Goal: Find specific page/section: Find specific page/section

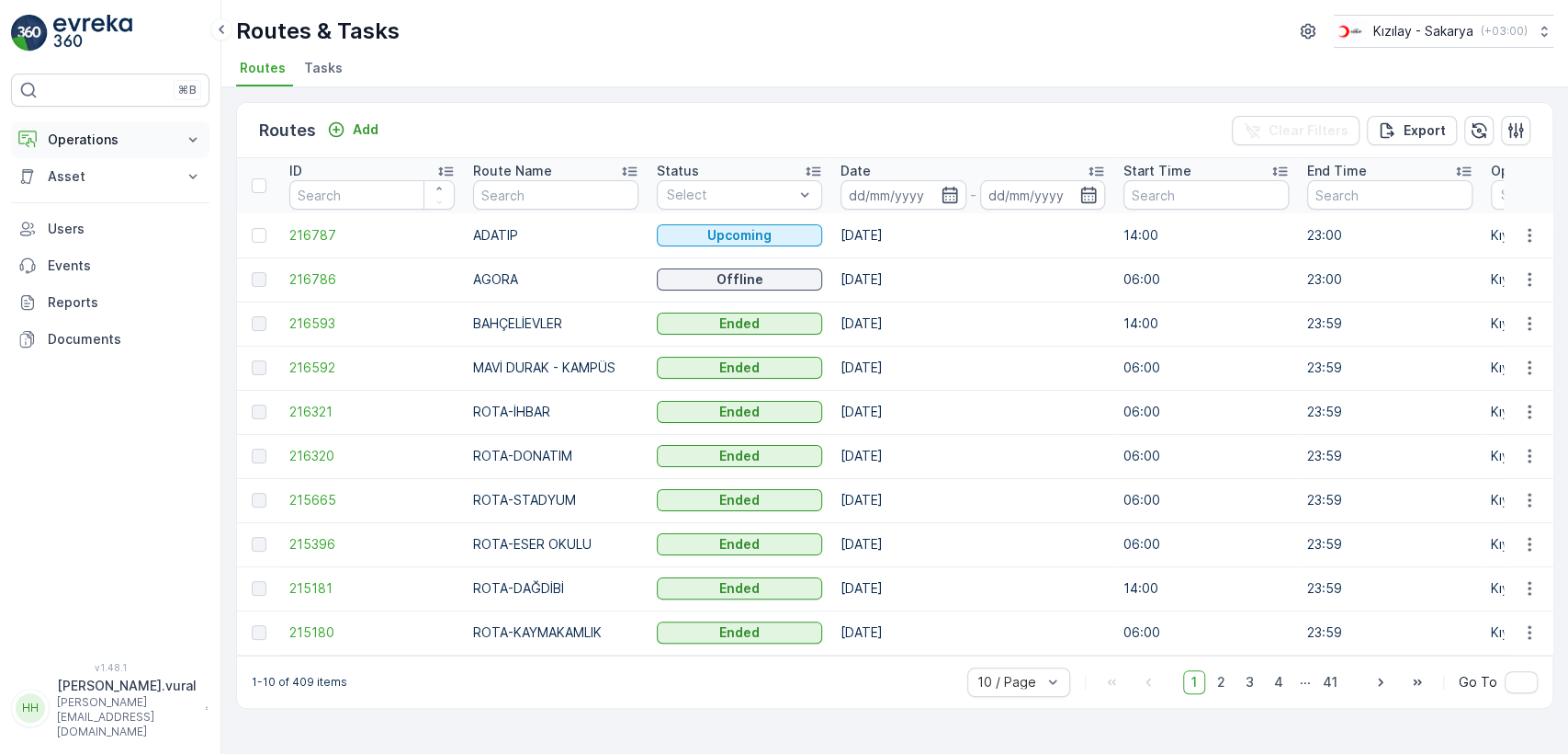
click at [100, 142] on p "Operations" at bounding box center [110, 139] width 125 height 18
click at [126, 226] on p "Routes & Tasks" at bounding box center [94, 222] width 95 height 18
click at [125, 252] on link "Cockpit" at bounding box center [124, 248] width 170 height 26
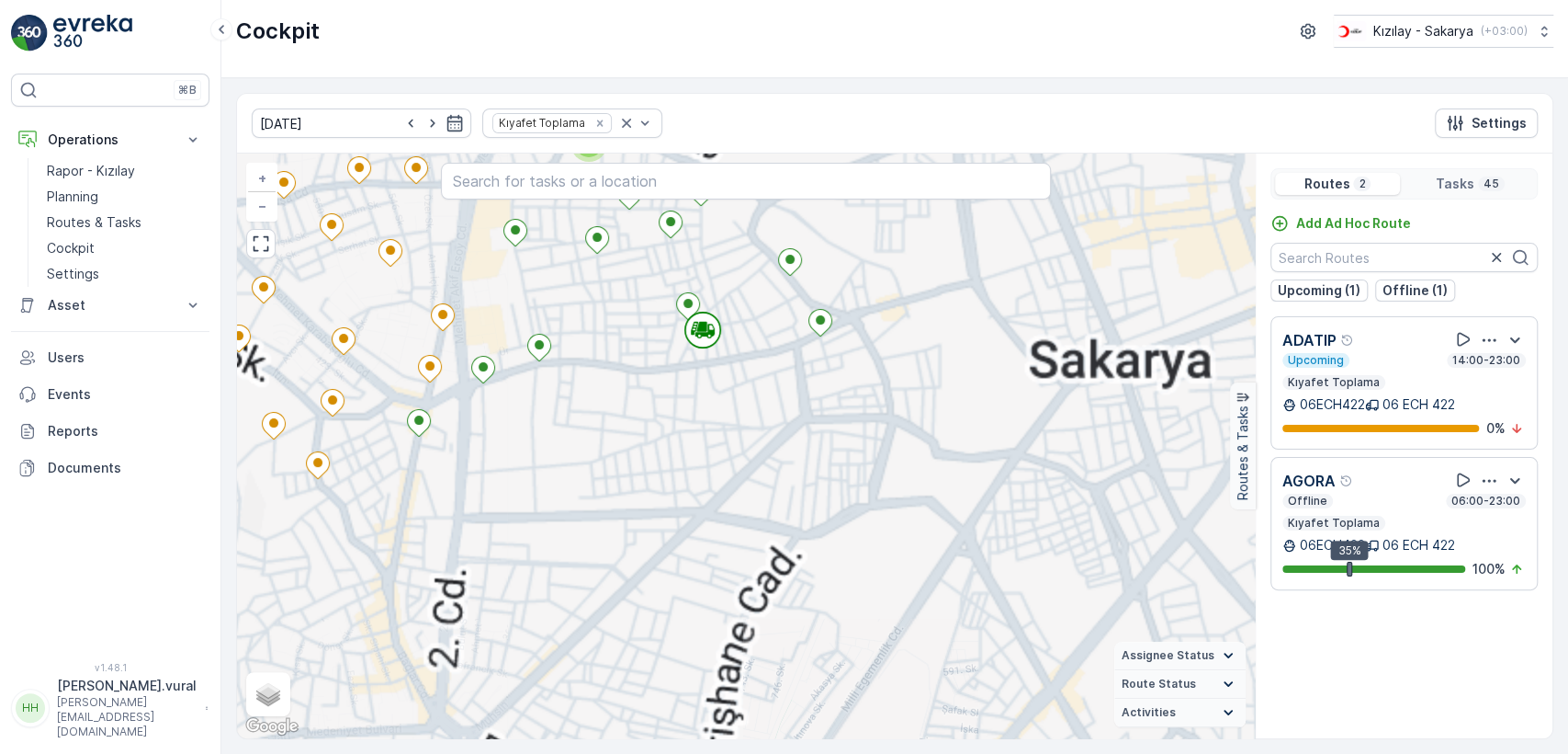
drag, startPoint x: 665, startPoint y: 390, endPoint x: 669, endPoint y: 416, distance: 26.3
click at [669, 416] on div "3 2 2 + − Satellite Roadmap Terrain Hybrid Leaflet Keyboard shortcuts Map Data …" at bounding box center [746, 446] width 1018 height 584
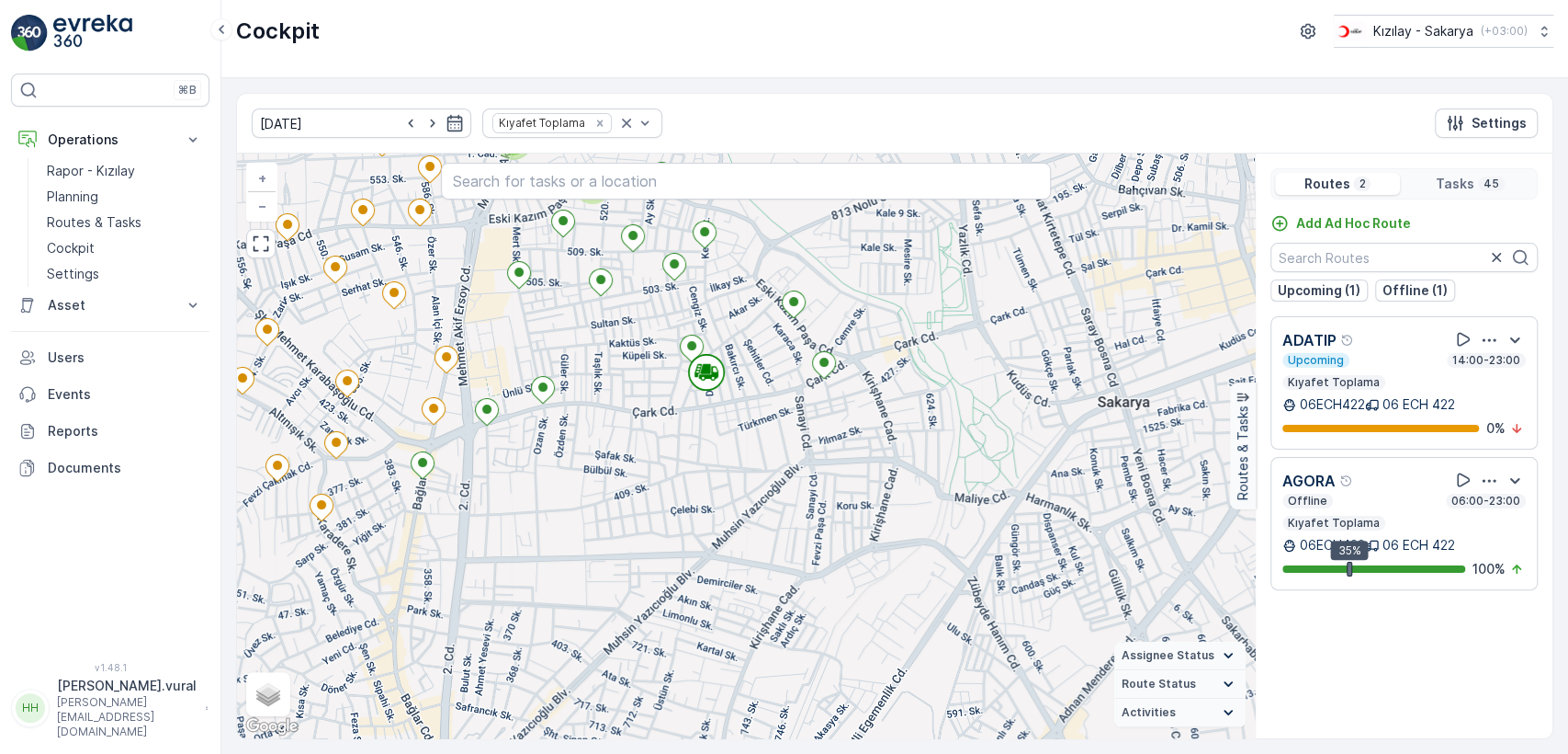
drag, startPoint x: 631, startPoint y: 337, endPoint x: 638, endPoint y: 438, distance: 101.2
click at [638, 438] on div "3 2 2 + − Satellite Roadmap Terrain Hybrid Leaflet Keyboard shortcuts Map Data …" at bounding box center [746, 446] width 1018 height 584
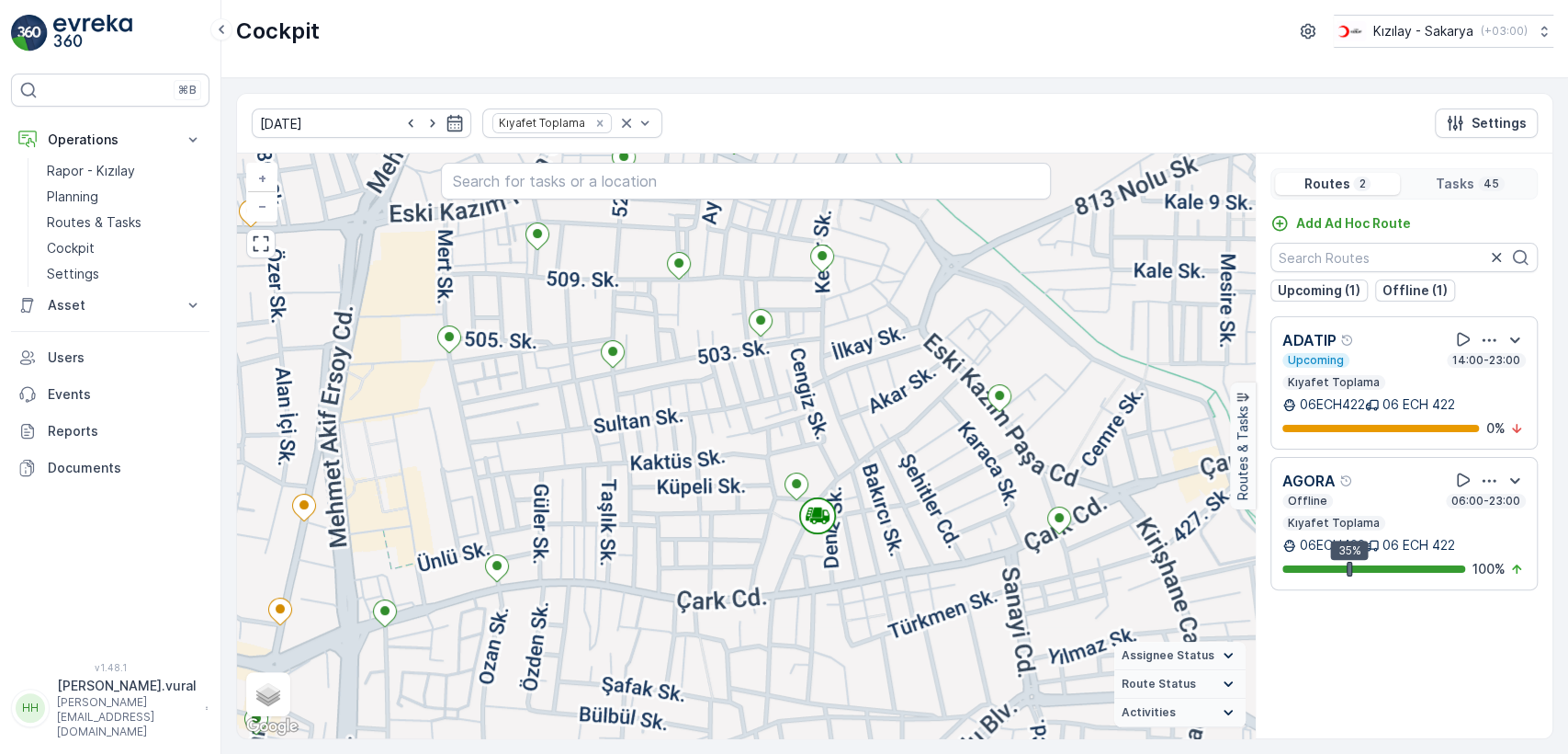
drag, startPoint x: 629, startPoint y: 502, endPoint x: 659, endPoint y: 548, distance: 54.9
click at [651, 545] on div "3 2 2 + − Satellite Roadmap Terrain Hybrid Leaflet Keyboard shortcuts Map Data …" at bounding box center [746, 446] width 1018 height 584
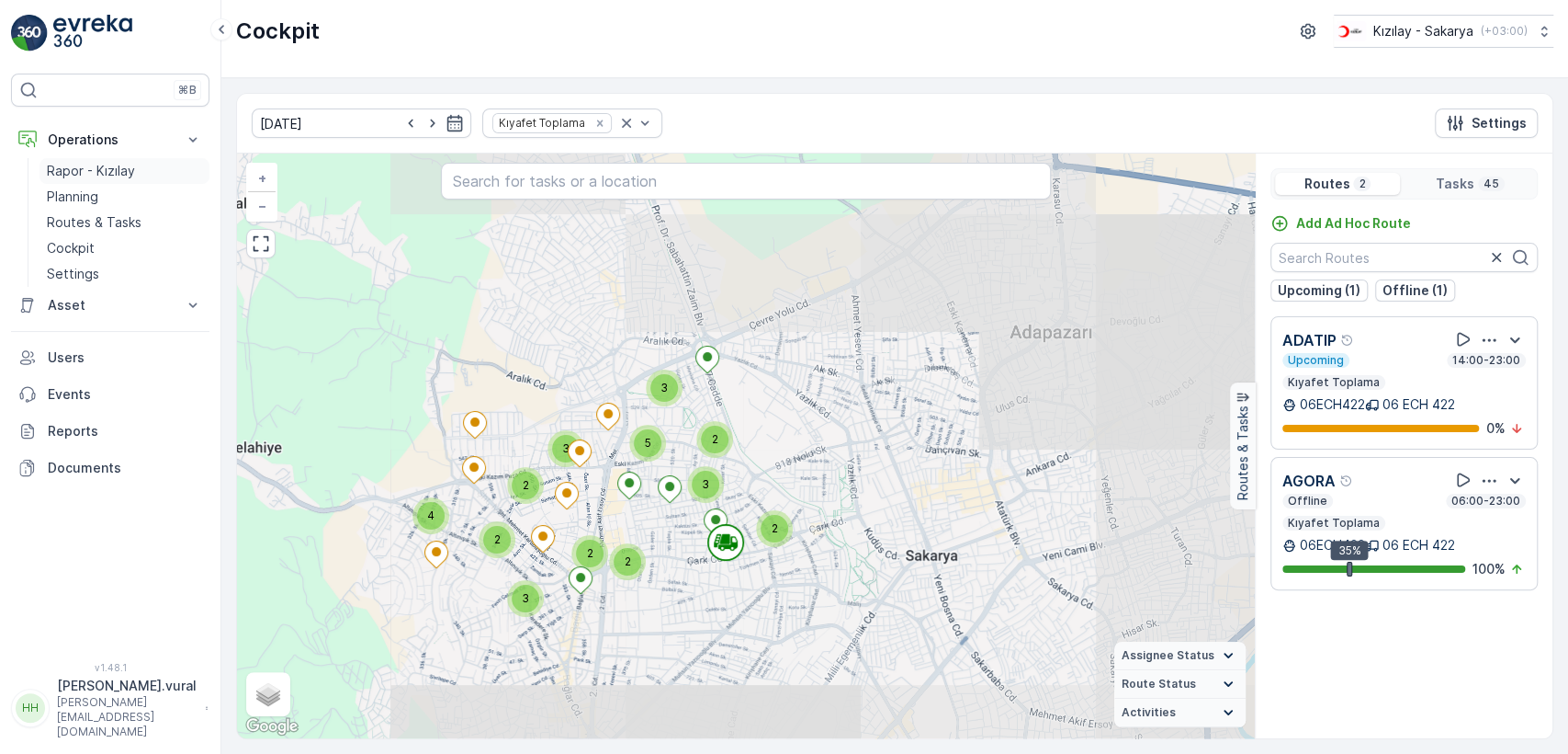
click at [139, 173] on link "Rapor - Kızılay" at bounding box center [124, 171] width 170 height 26
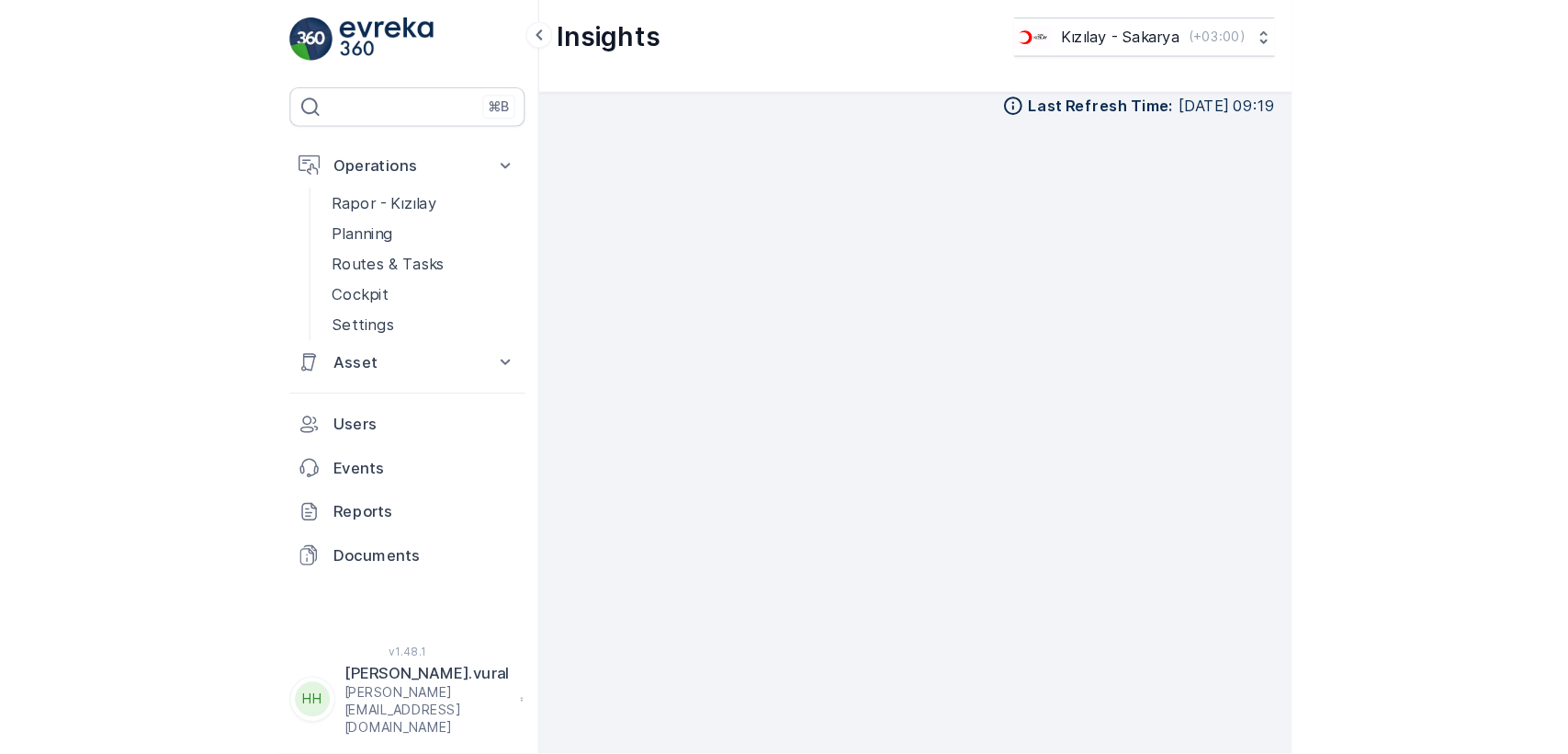
scroll to position [20, 0]
